Goal: Check status: Check status

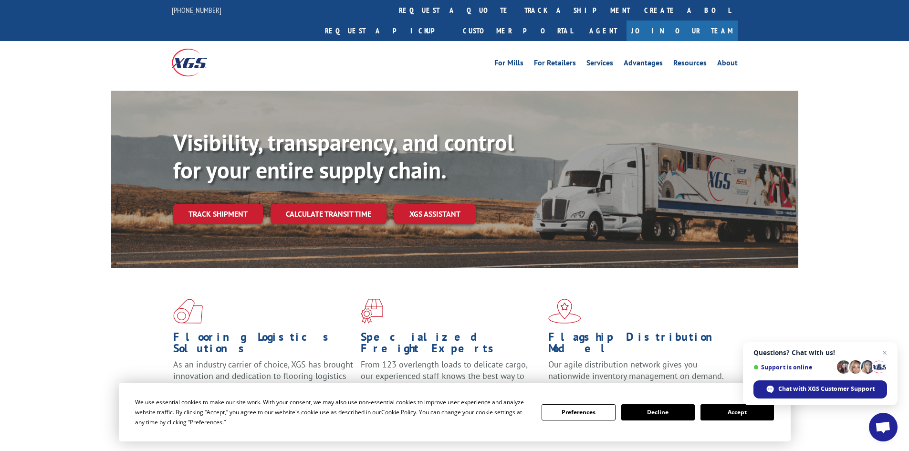
click at [734, 407] on button "Accept" at bounding box center [738, 412] width 74 height 16
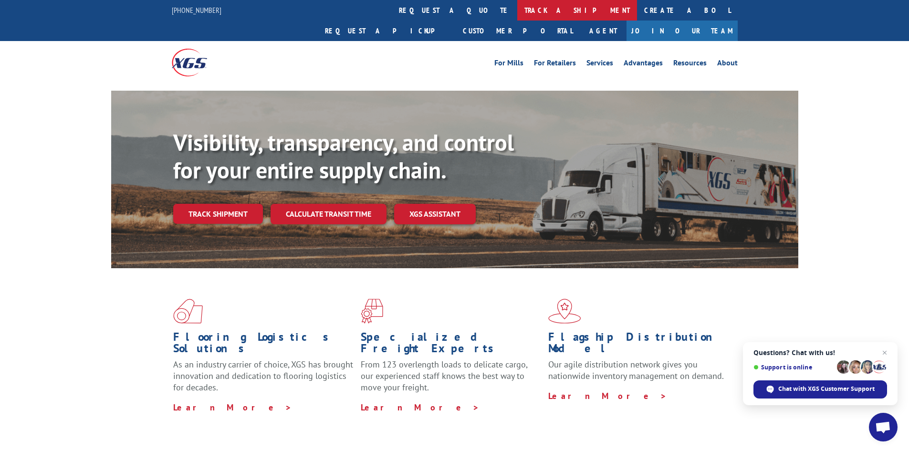
click at [518, 13] on link "track a shipment" at bounding box center [578, 10] width 120 height 21
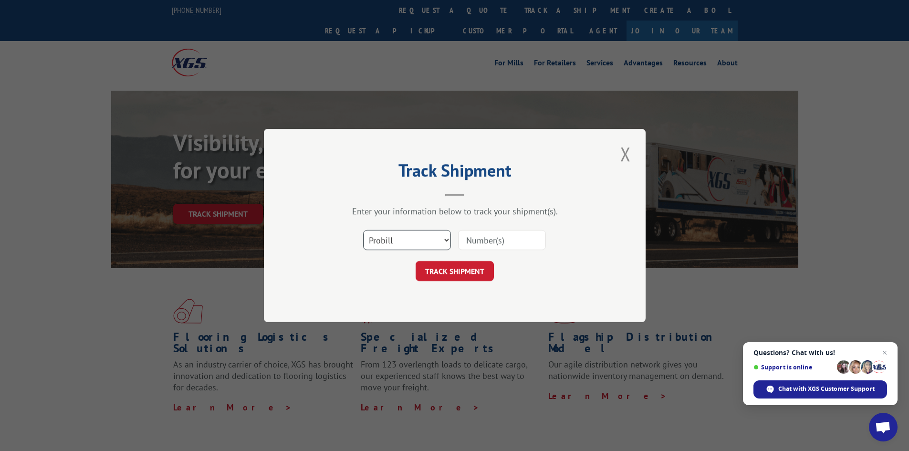
click at [382, 240] on select "Select category... Probill BOL PO" at bounding box center [407, 240] width 88 height 20
select select "bol"
click at [363, 230] on select "Select category... Probill BOL PO" at bounding box center [407, 240] width 88 height 20
click at [480, 242] on input at bounding box center [502, 240] width 88 height 20
paste input "5948986"
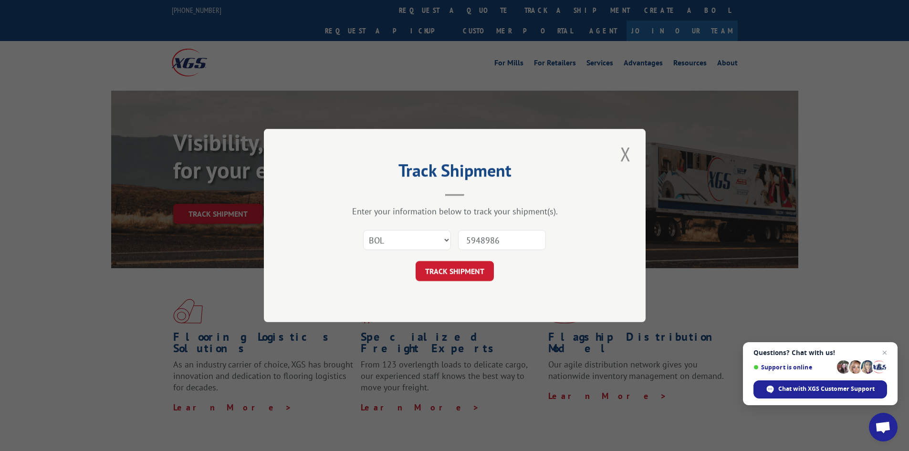
type input "5948986"
click at [416, 261] on button "TRACK SHIPMENT" at bounding box center [455, 271] width 78 height 20
